Goal: Information Seeking & Learning: Learn about a topic

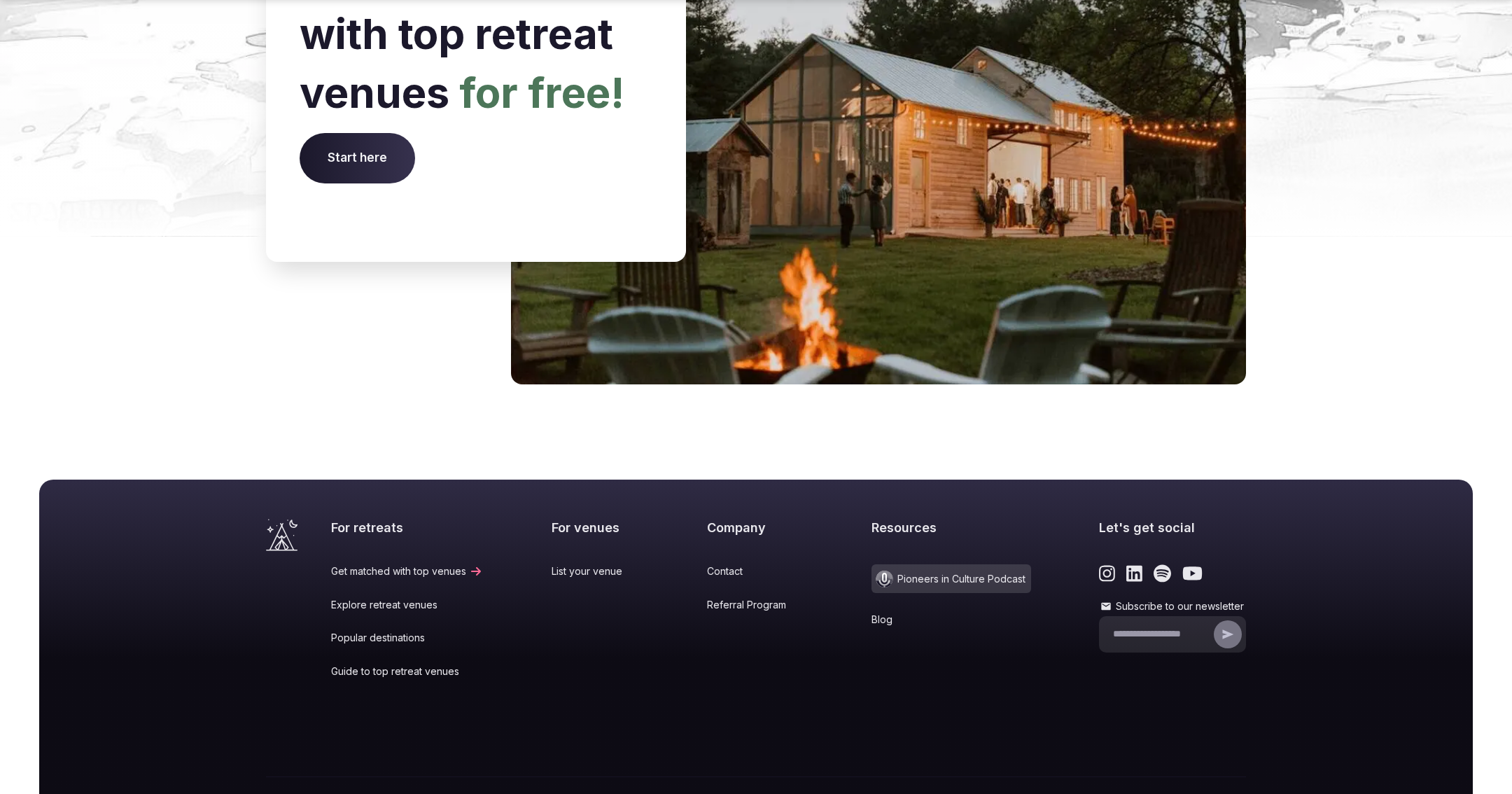
scroll to position [5617, 0]
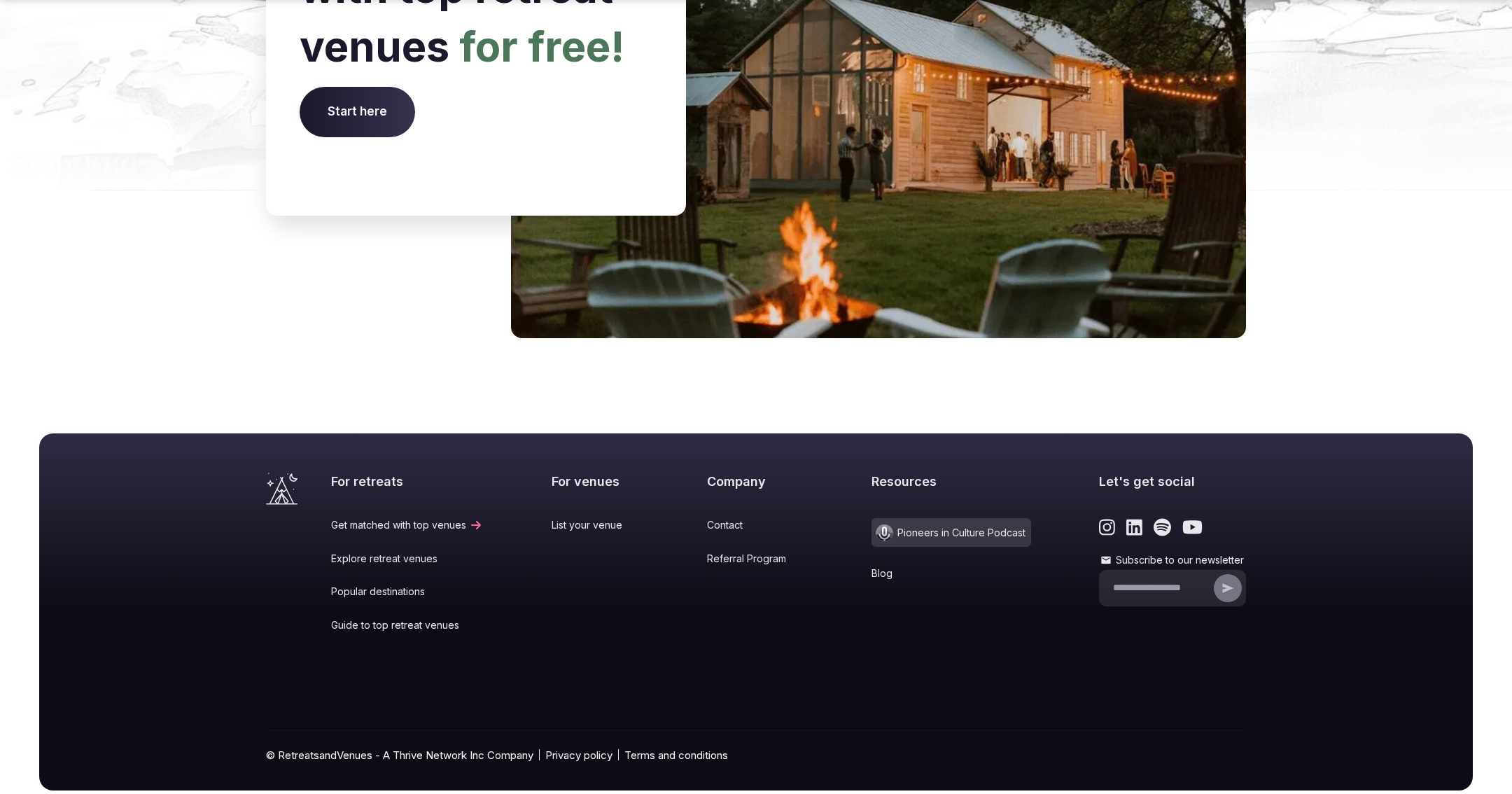
click at [872, 501] on link "Blog" at bounding box center [952, 573] width 160 height 14
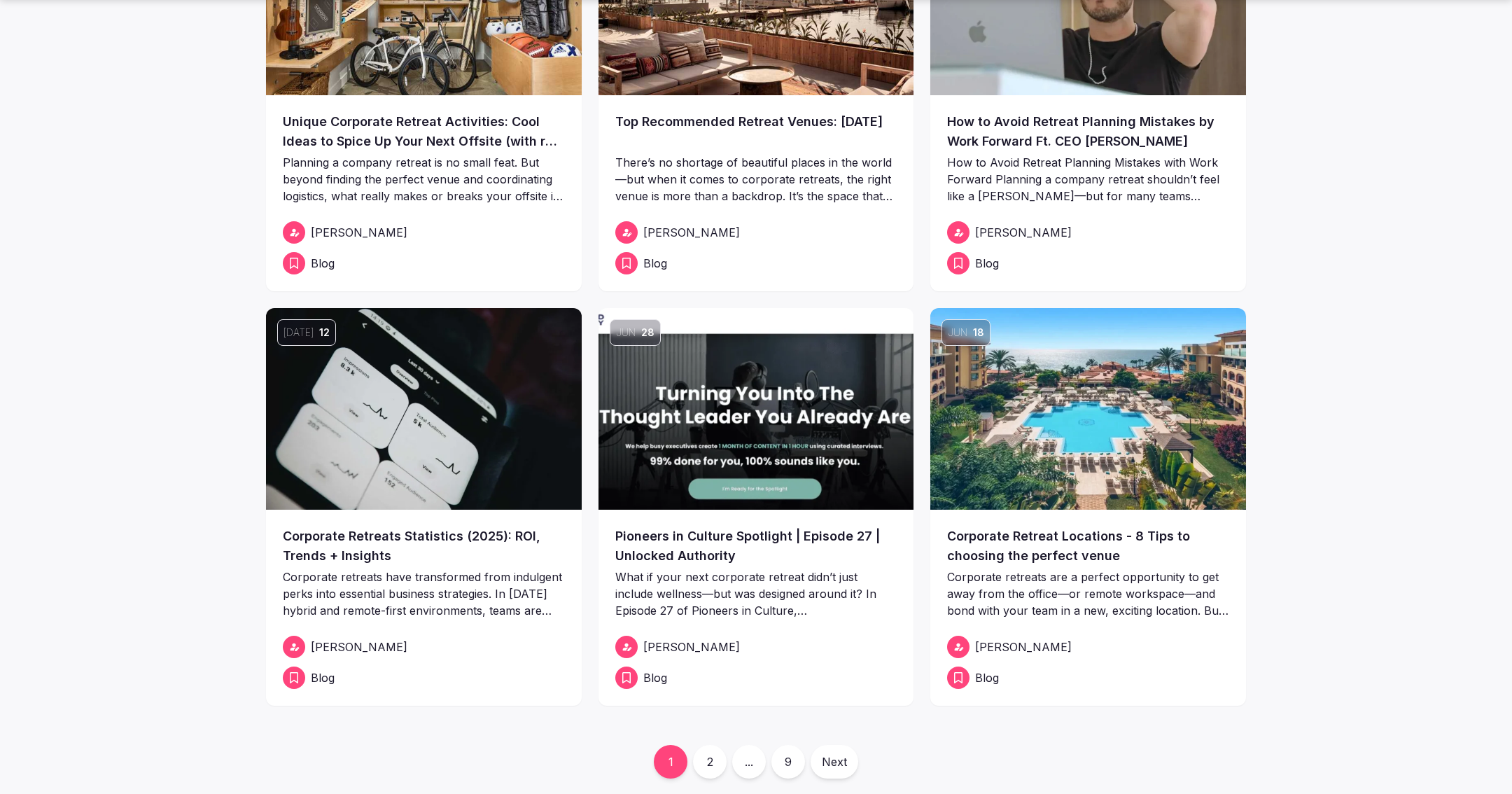
scroll to position [210, 0]
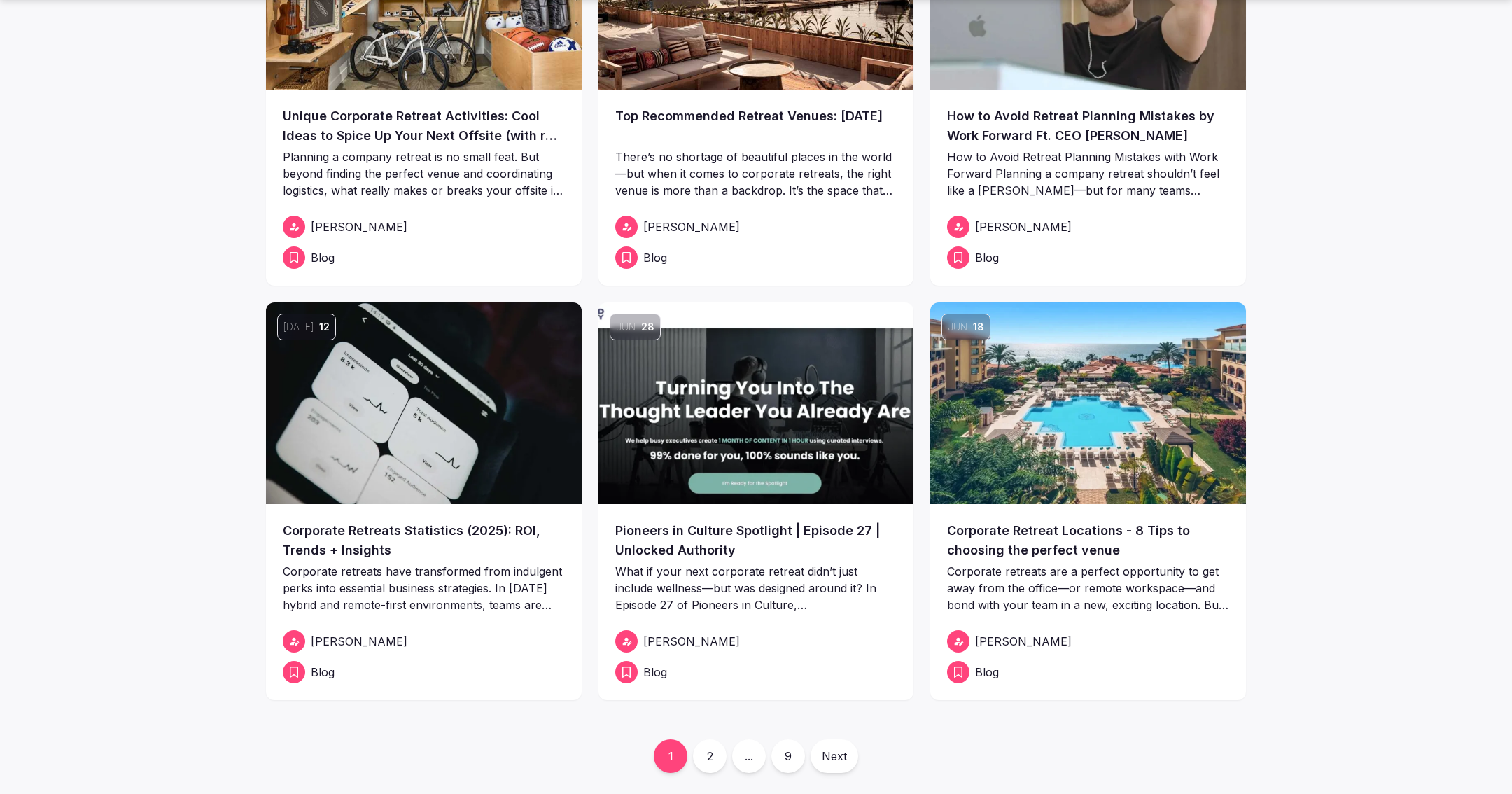
click at [992, 501] on link "Corporate Retreat Locations - 8 Tips to choosing the perfect venue" at bounding box center [1088, 540] width 282 height 39
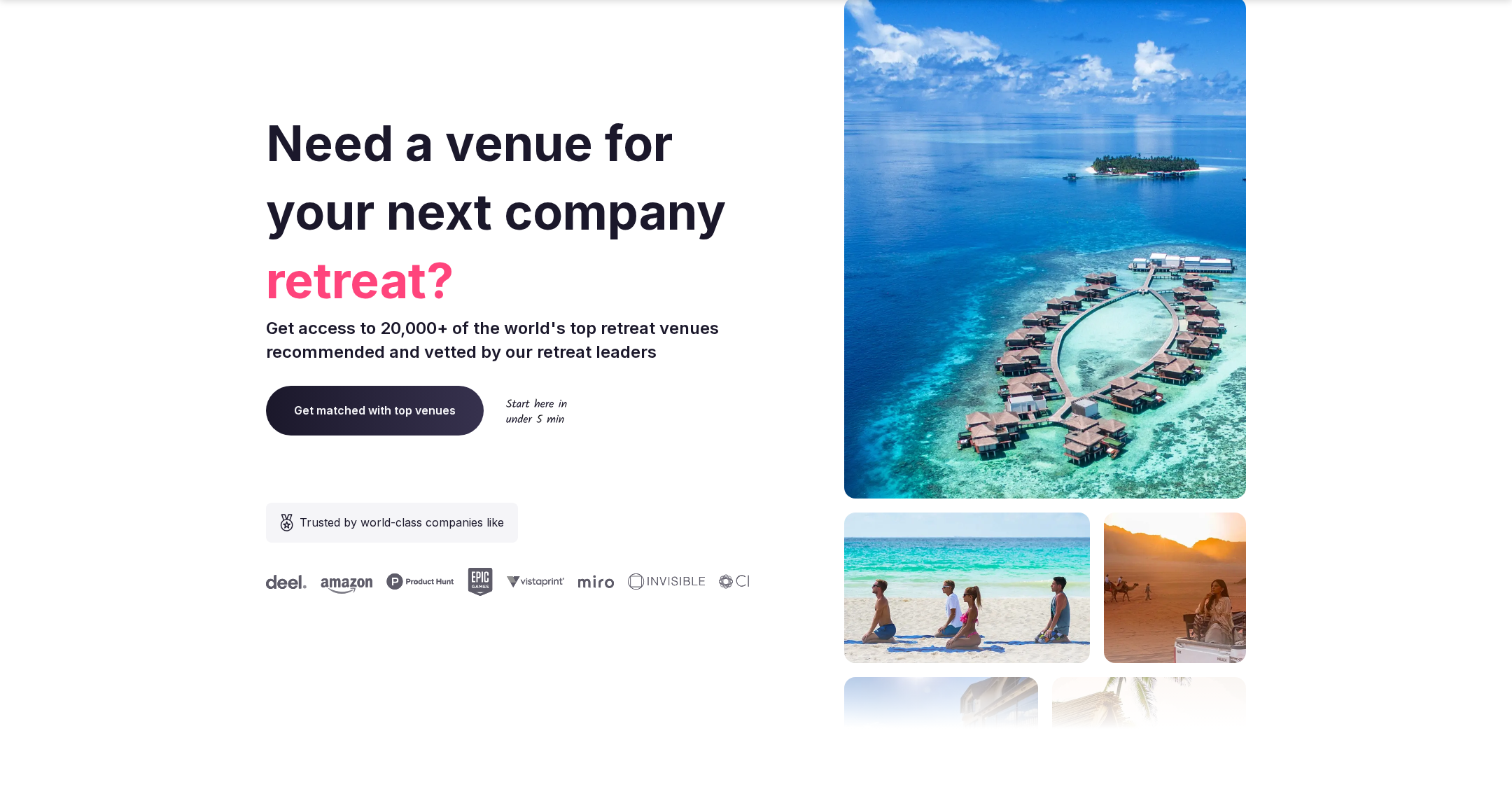
scroll to position [5617, 0]
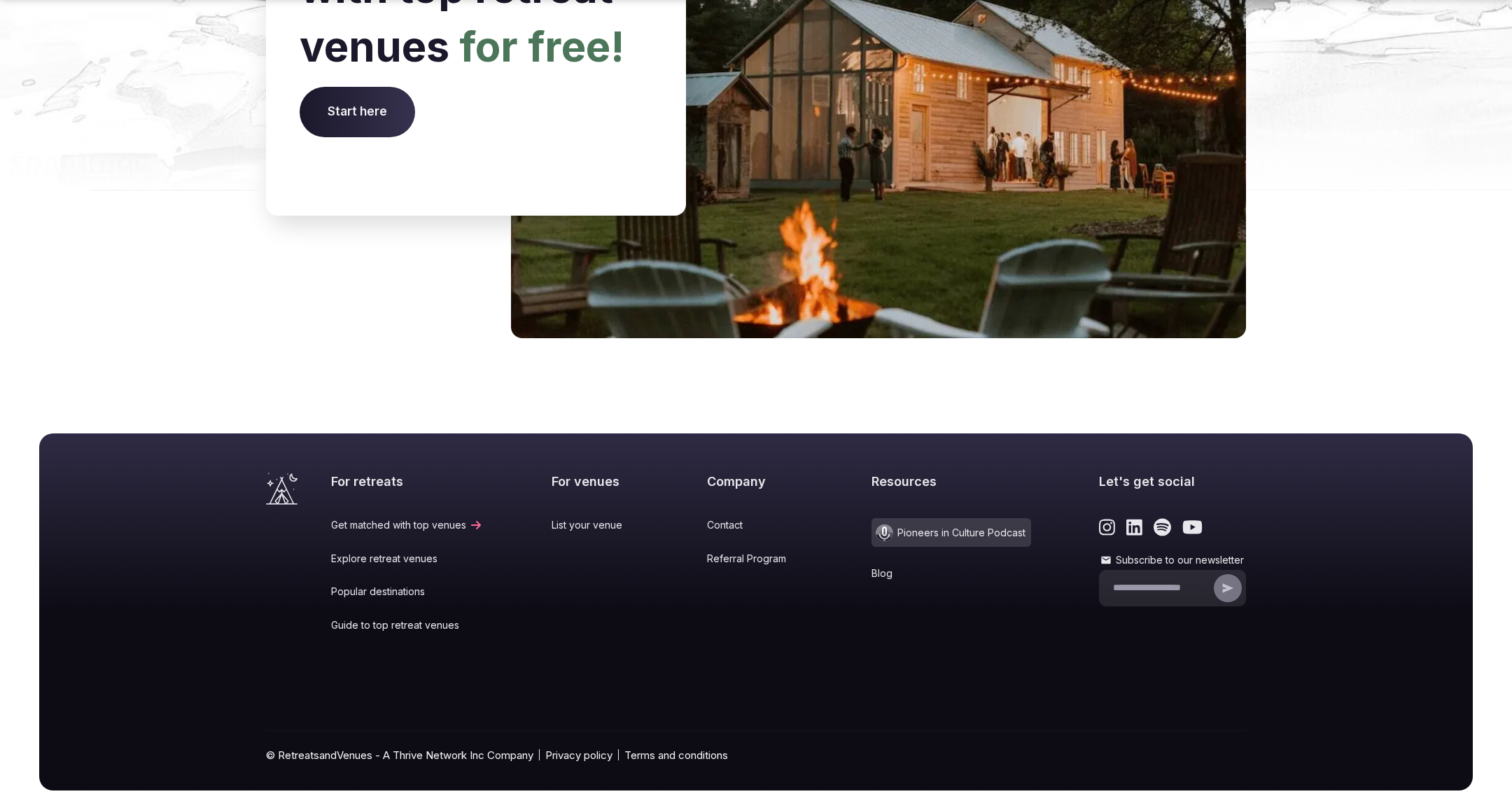
click at [879, 566] on link "Blog" at bounding box center [952, 573] width 160 height 14
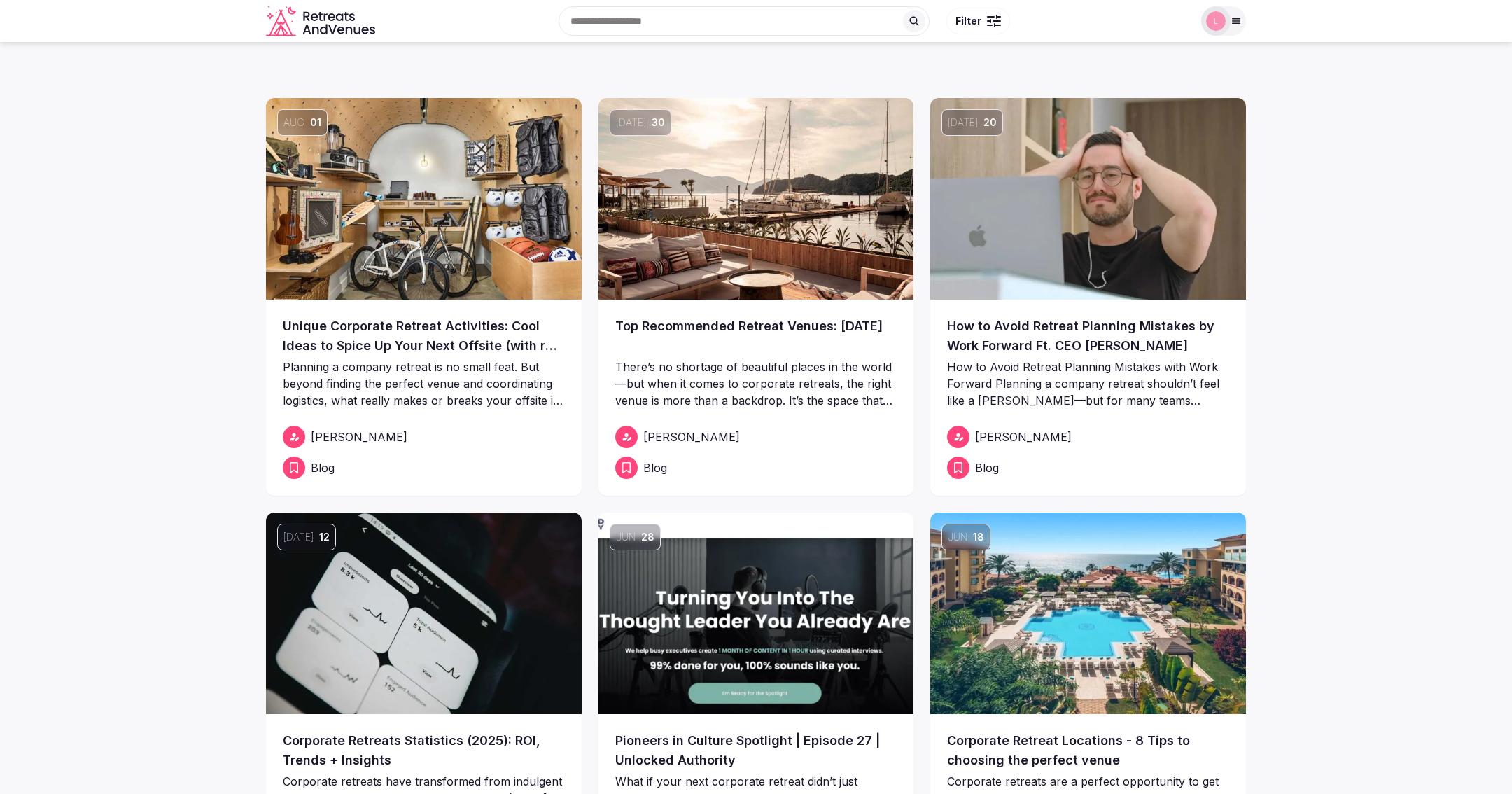
click at [742, 336] on link "Top Recommended Retreat Venues: [DATE]" at bounding box center [756, 336] width 282 height 39
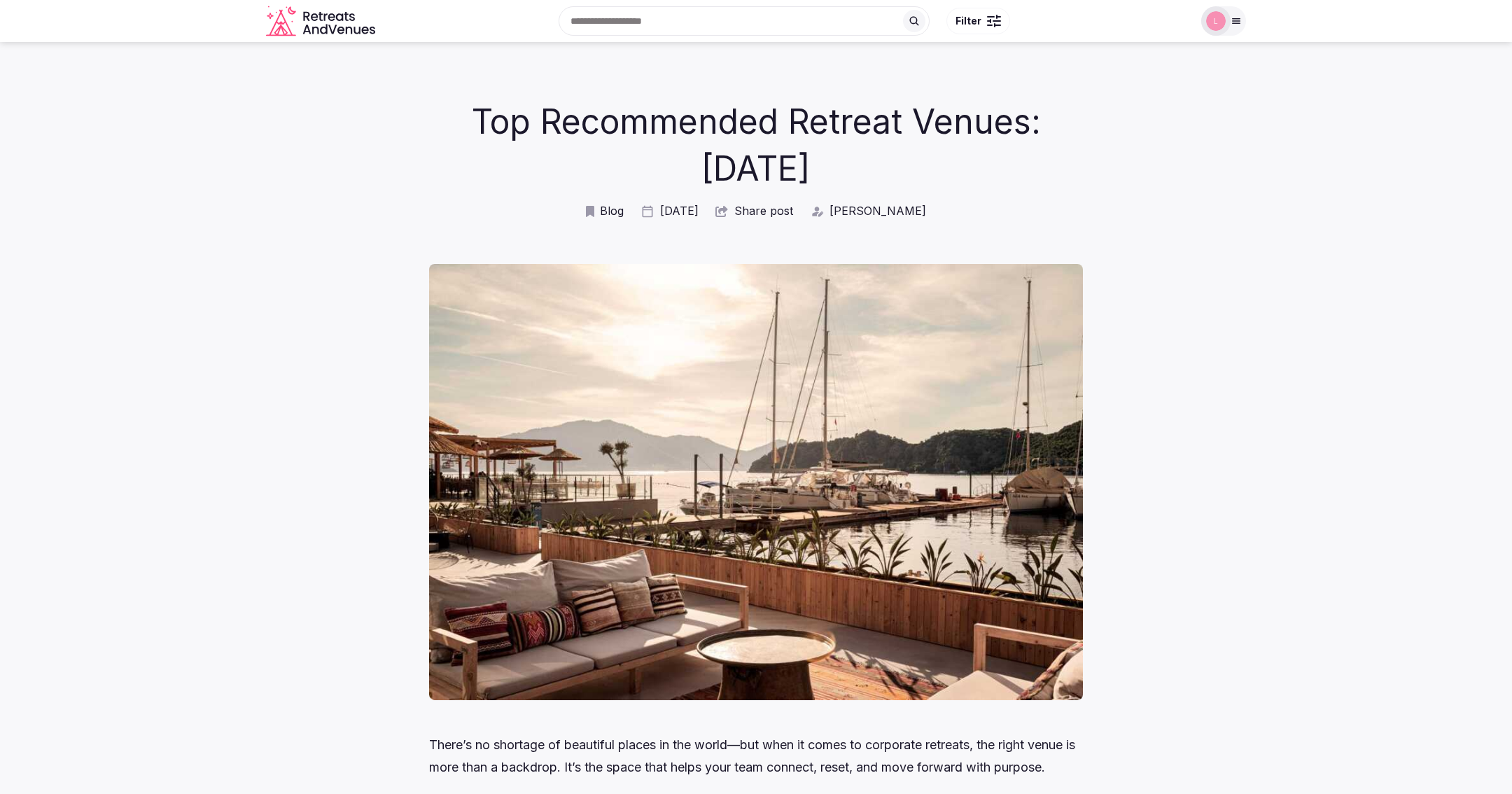
scroll to position [25, 0]
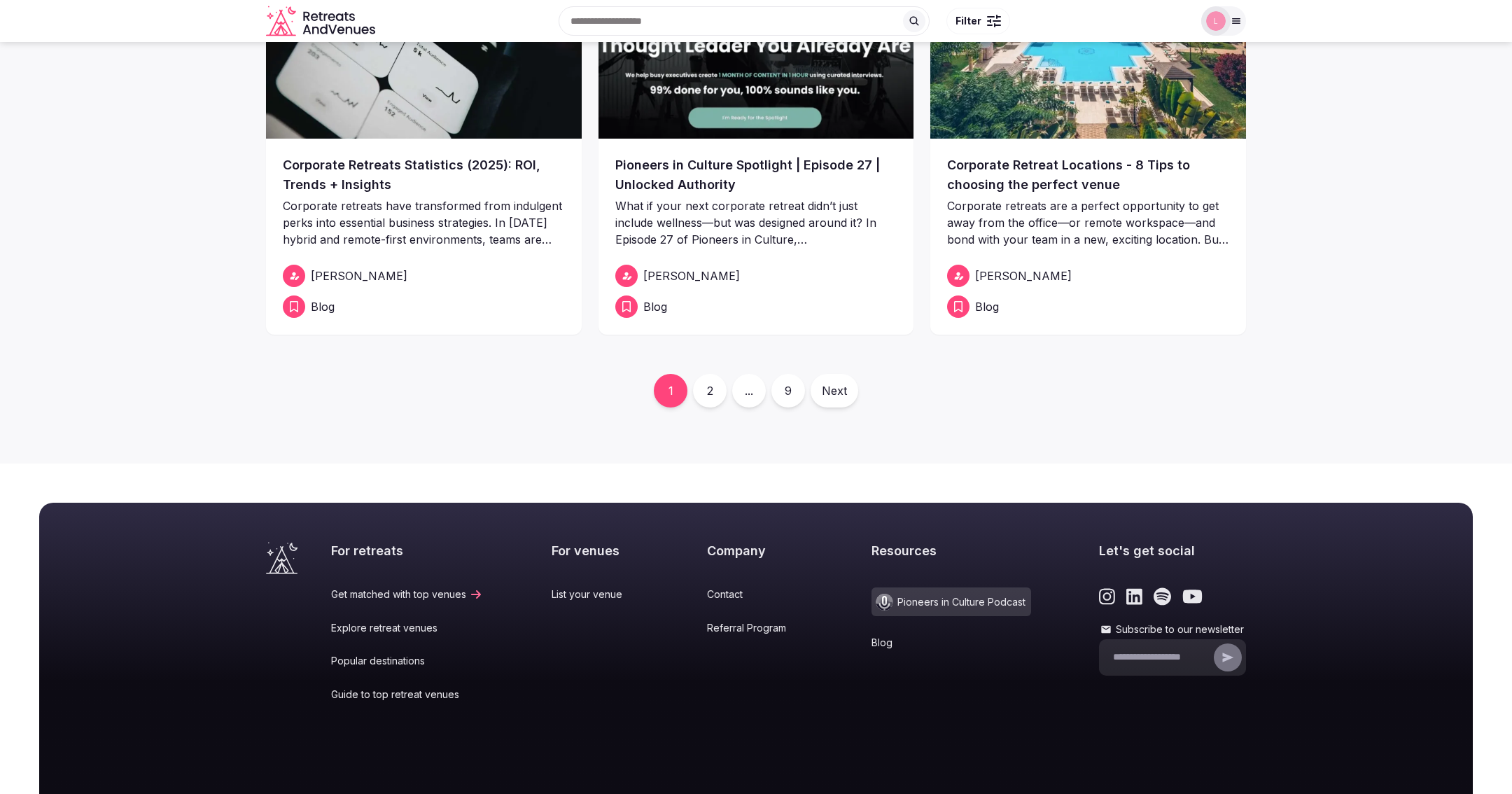
scroll to position [574, 0]
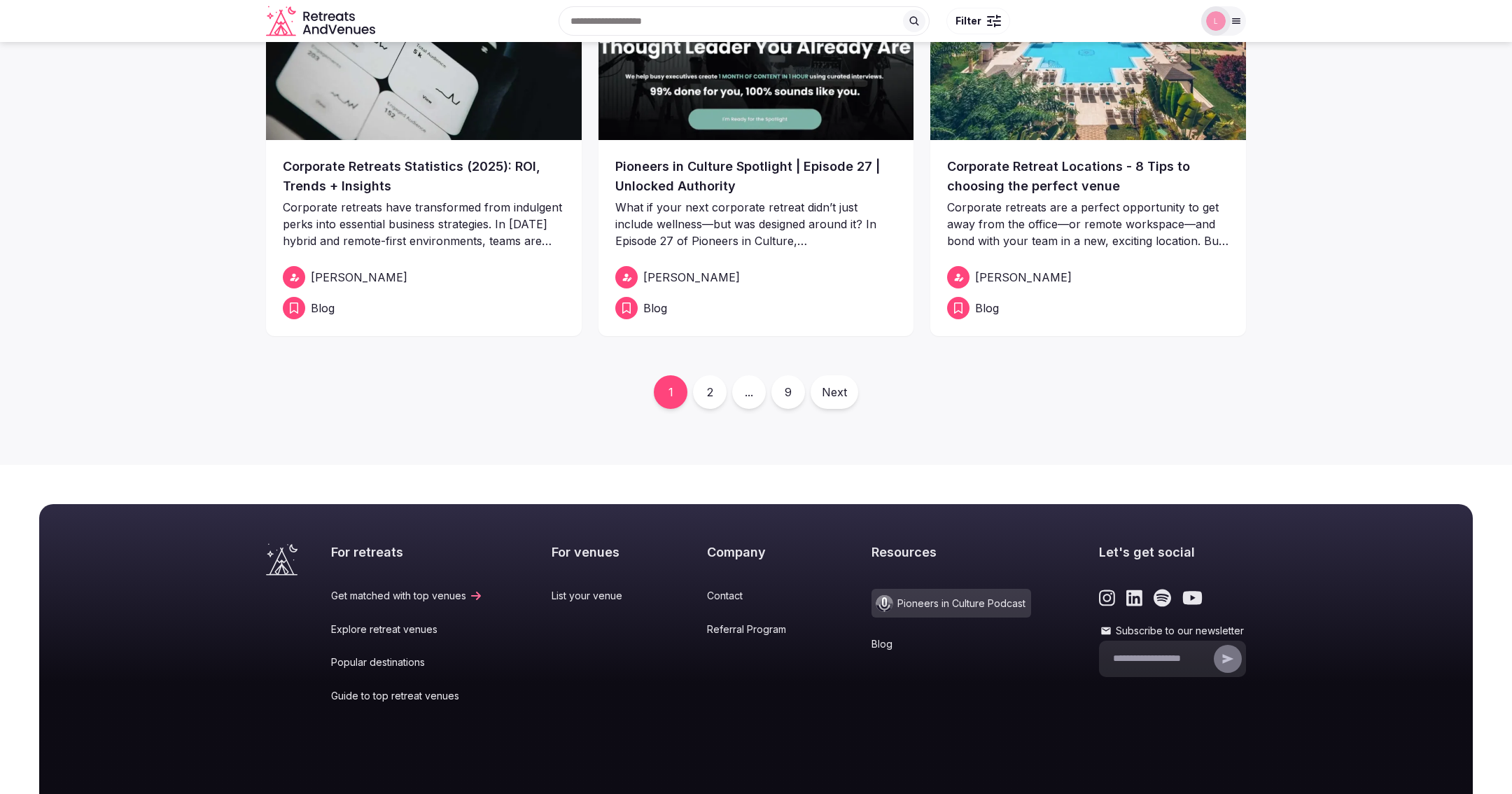
click at [1019, 181] on link "Corporate Retreat Locations - 8 Tips to choosing the perfect venue" at bounding box center [1088, 176] width 282 height 39
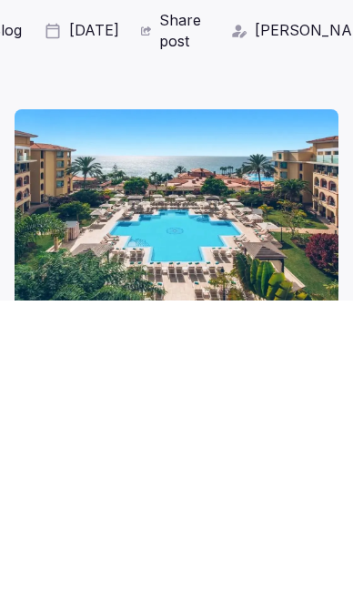
scroll to position [247, 0]
